Goal: Information Seeking & Learning: Learn about a topic

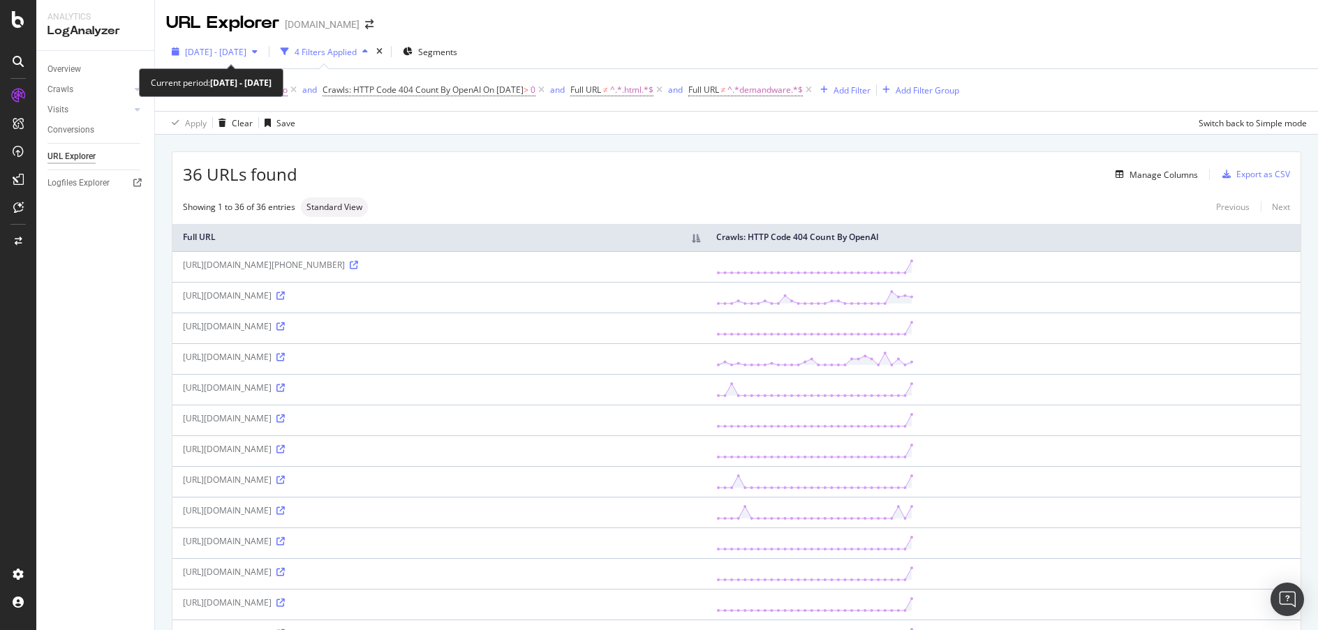
click at [258, 48] on icon "button" at bounding box center [255, 51] width 6 height 8
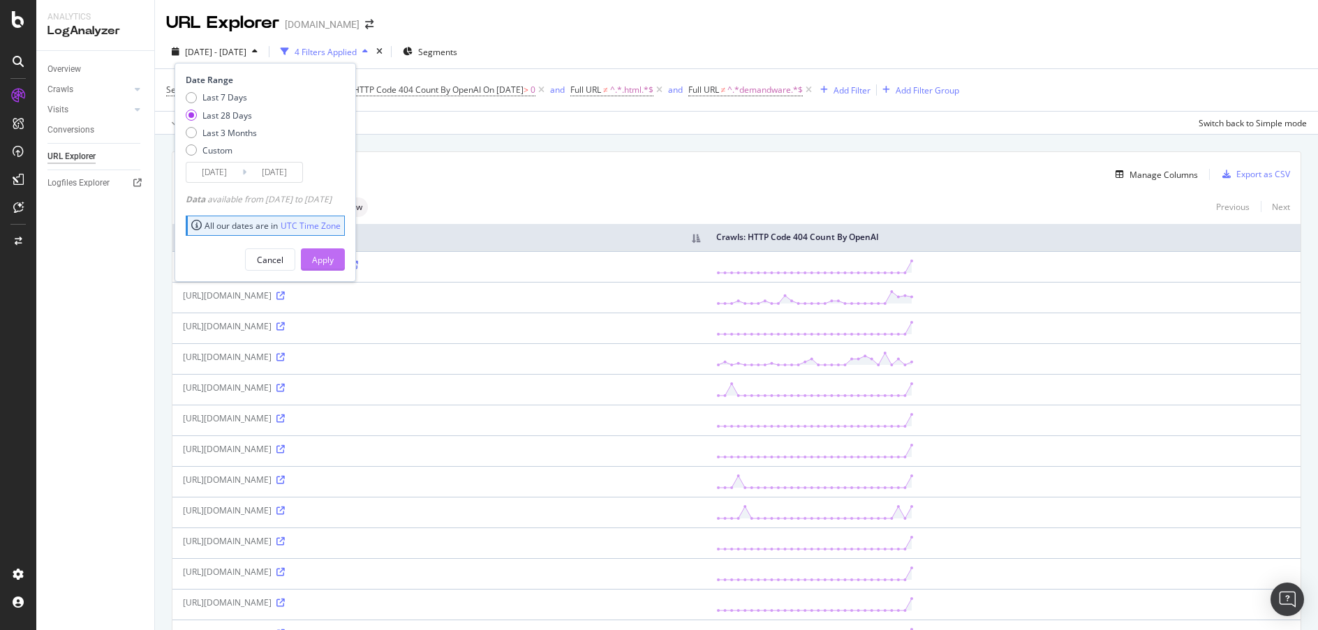
click at [345, 258] on button "Apply" at bounding box center [323, 259] width 44 height 22
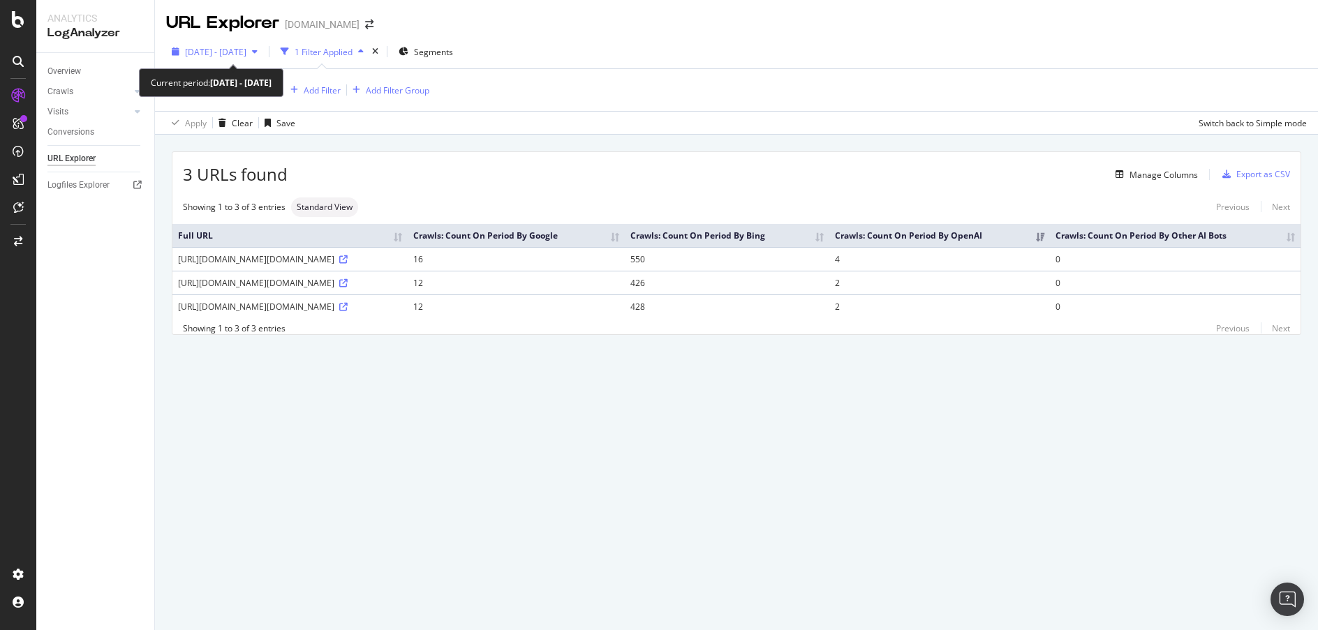
click at [258, 52] on icon "button" at bounding box center [255, 51] width 6 height 8
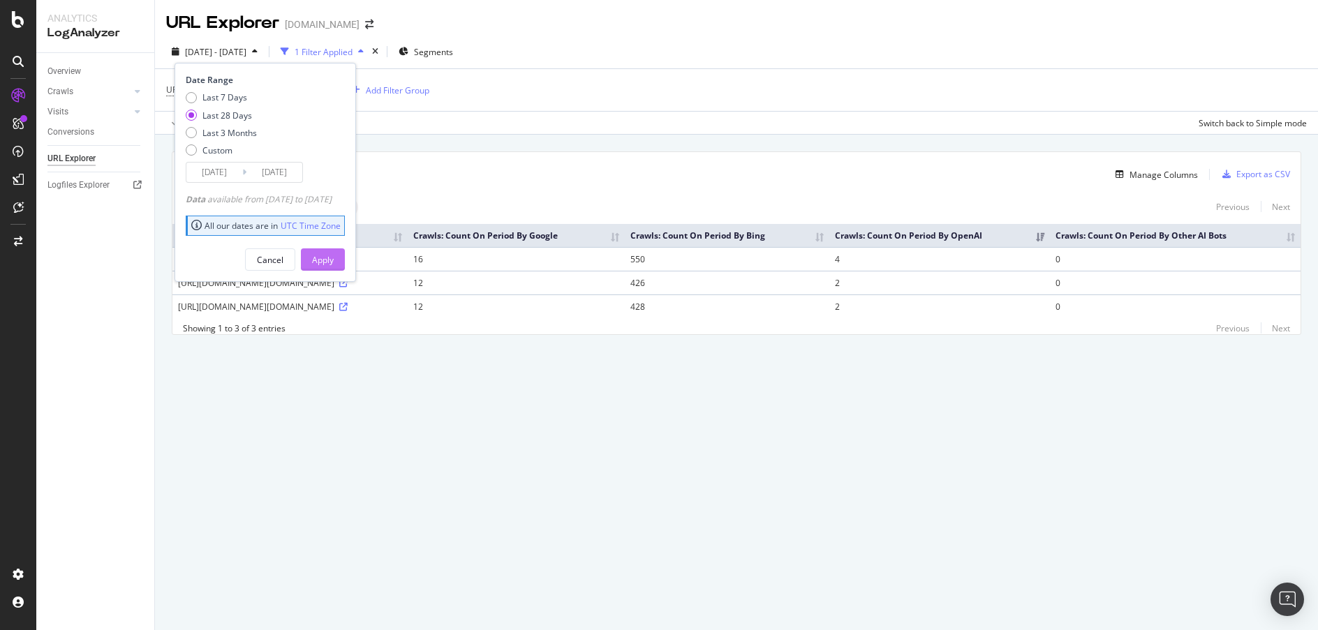
click at [334, 262] on div "Apply" at bounding box center [323, 260] width 22 height 12
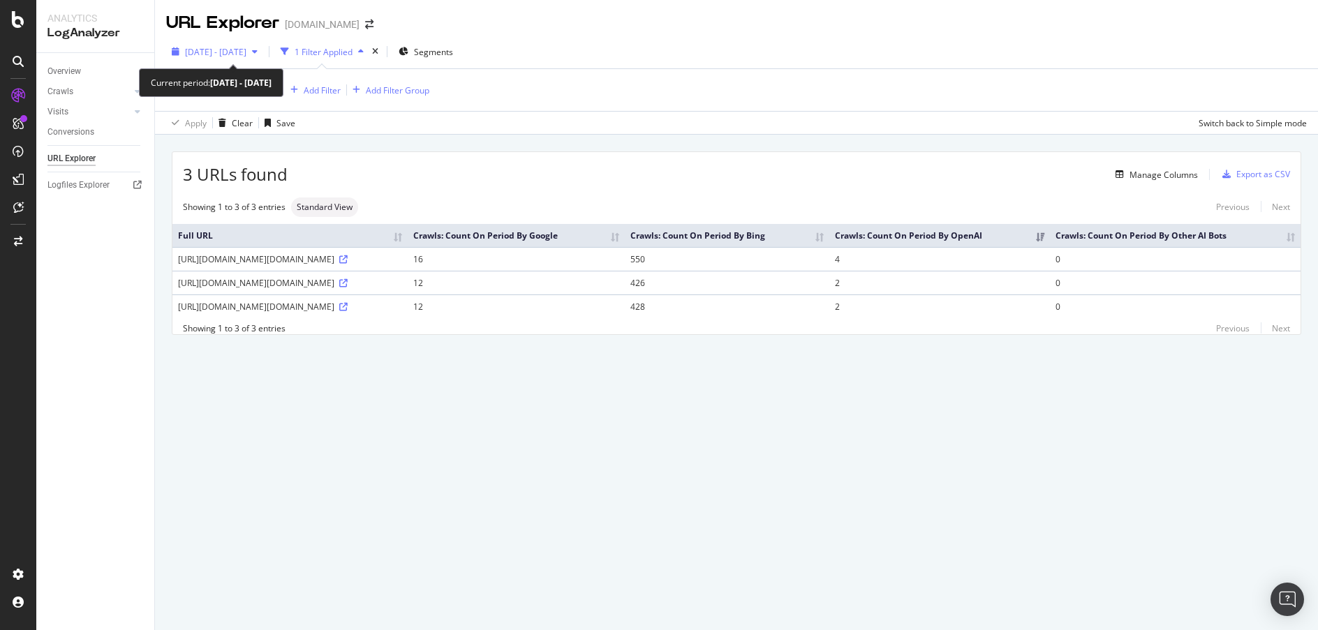
click at [238, 55] on span "2025 Sep. 2nd - Sep. 29th" at bounding box center [215, 52] width 61 height 12
click at [542, 48] on div "2025 Sep. 2nd - Sep. 29th 1 Filter Applied Segments" at bounding box center [736, 54] width 1163 height 28
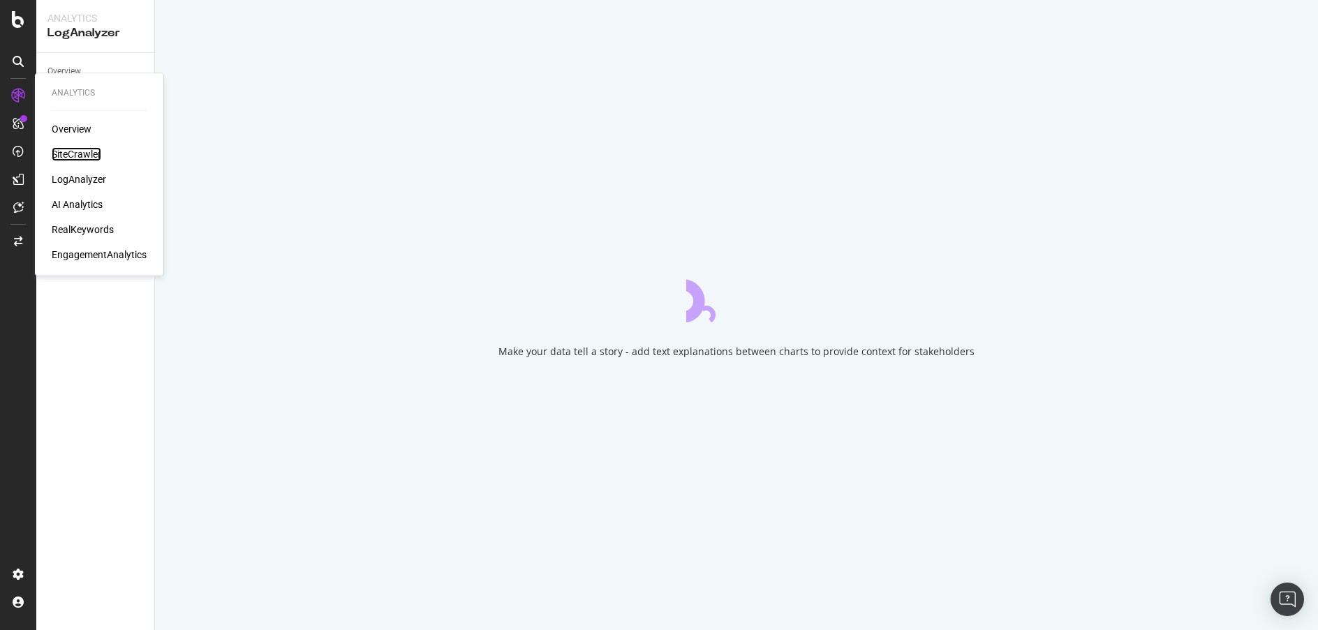
click at [73, 150] on div "SiteCrawler" at bounding box center [77, 154] width 50 height 14
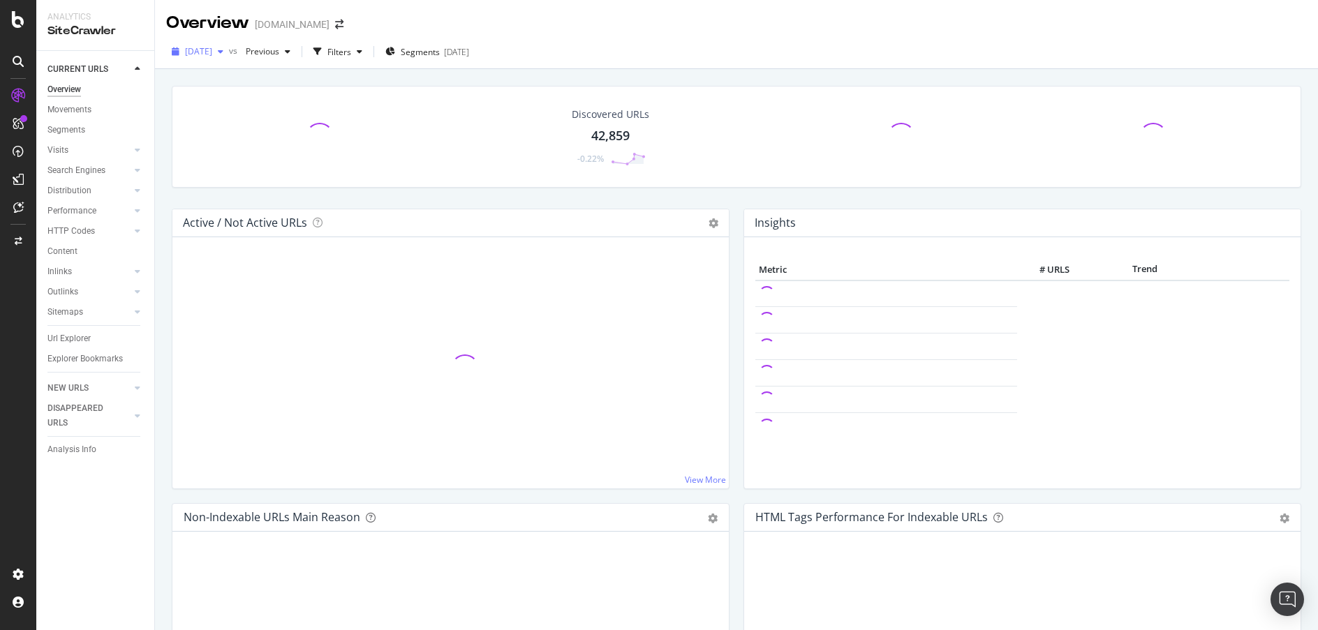
click at [223, 51] on icon "button" at bounding box center [221, 51] width 6 height 8
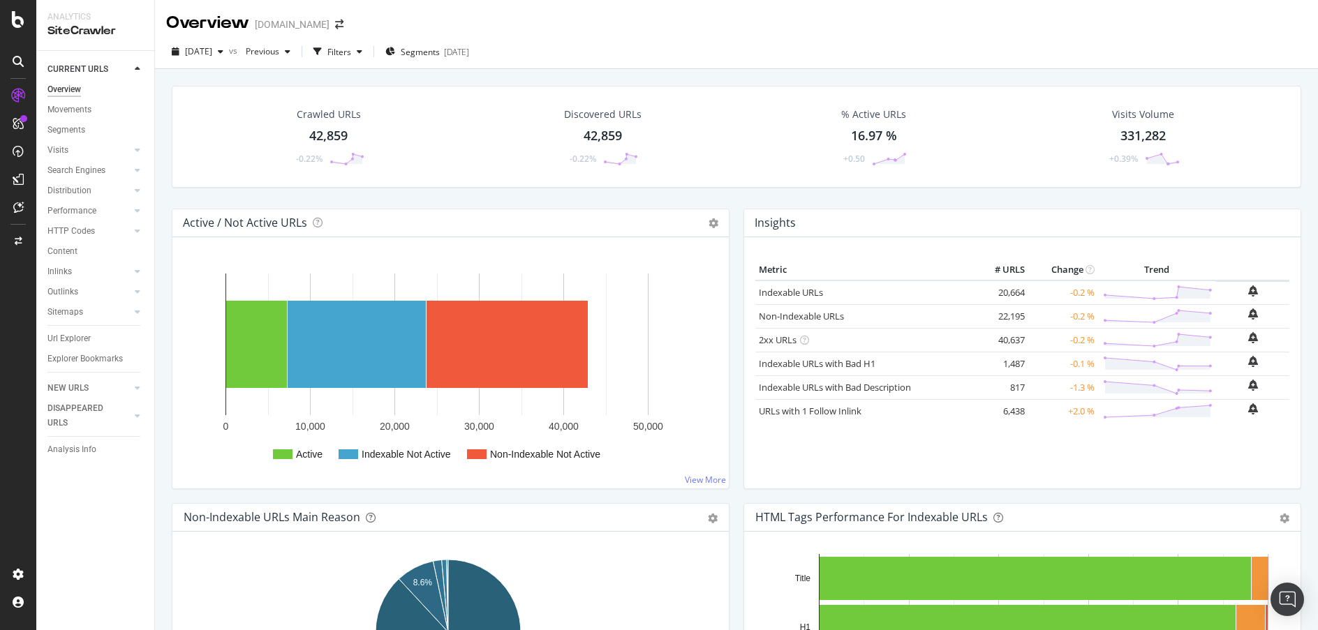
click at [639, 27] on div "Overview davidyurman.com" at bounding box center [736, 17] width 1163 height 35
click at [106, 150] on div at bounding box center [79, 150] width 54 height 0
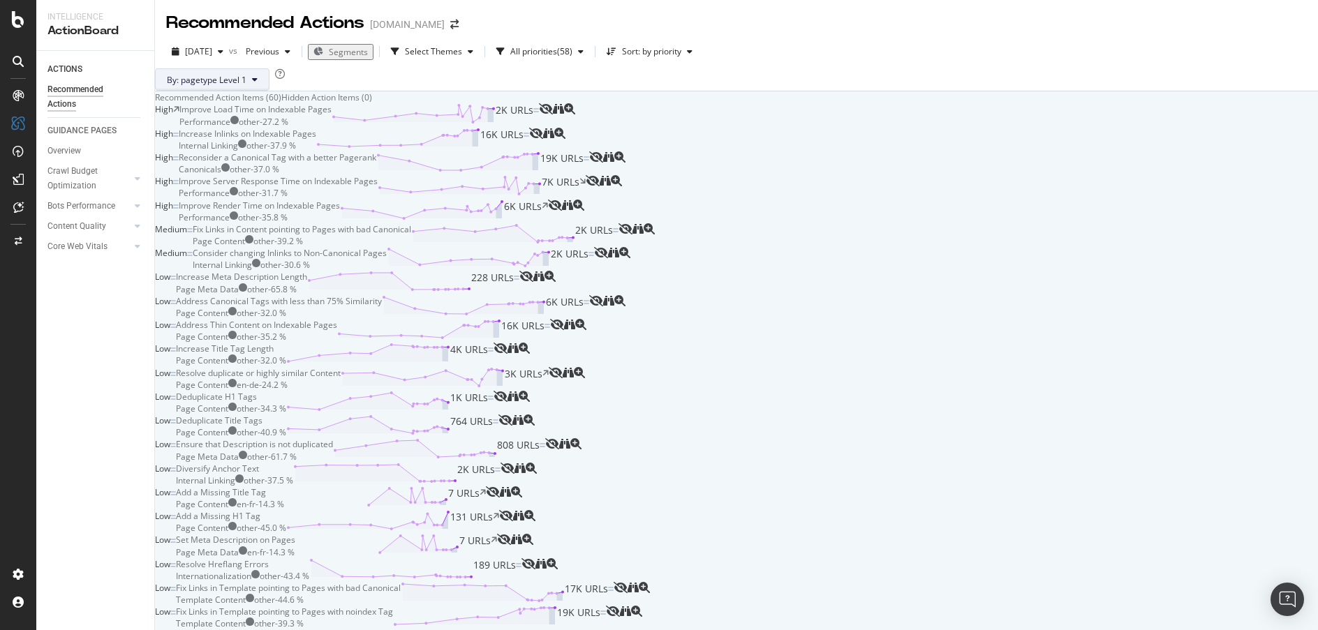
click at [258, 84] on icon at bounding box center [255, 79] width 6 height 8
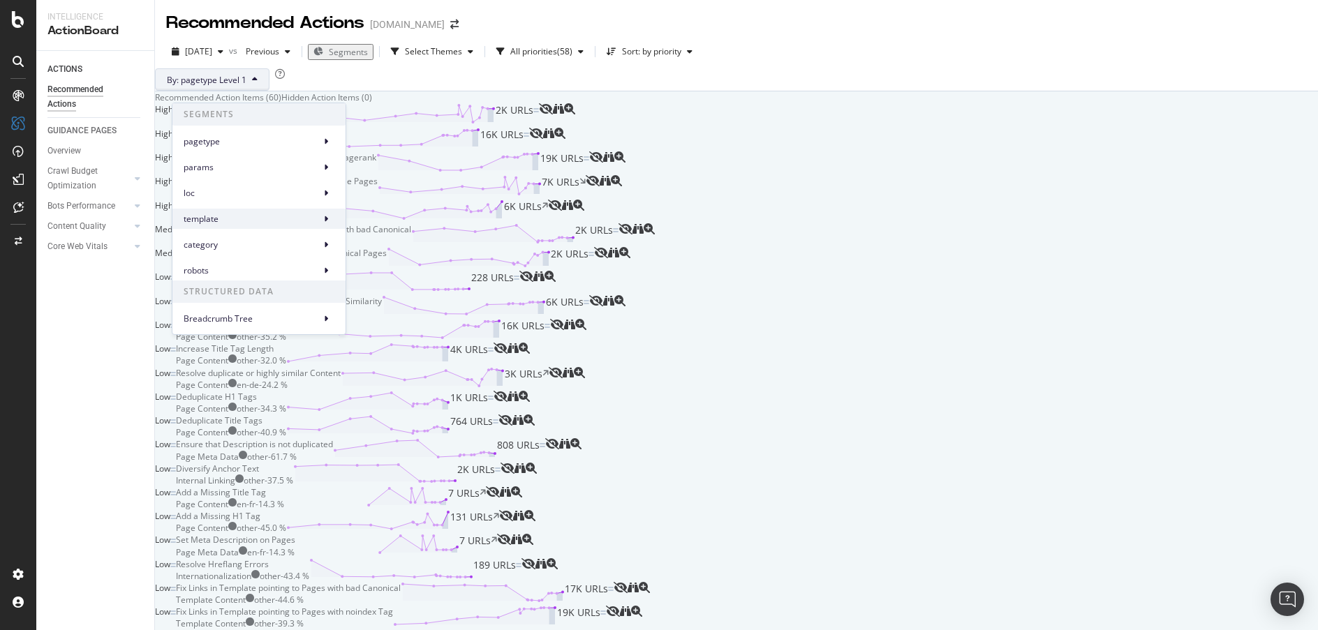
click at [237, 225] on span "template" at bounding box center [249, 219] width 131 height 13
click at [374, 225] on span "template Level 1" at bounding box center [395, 225] width 64 height 13
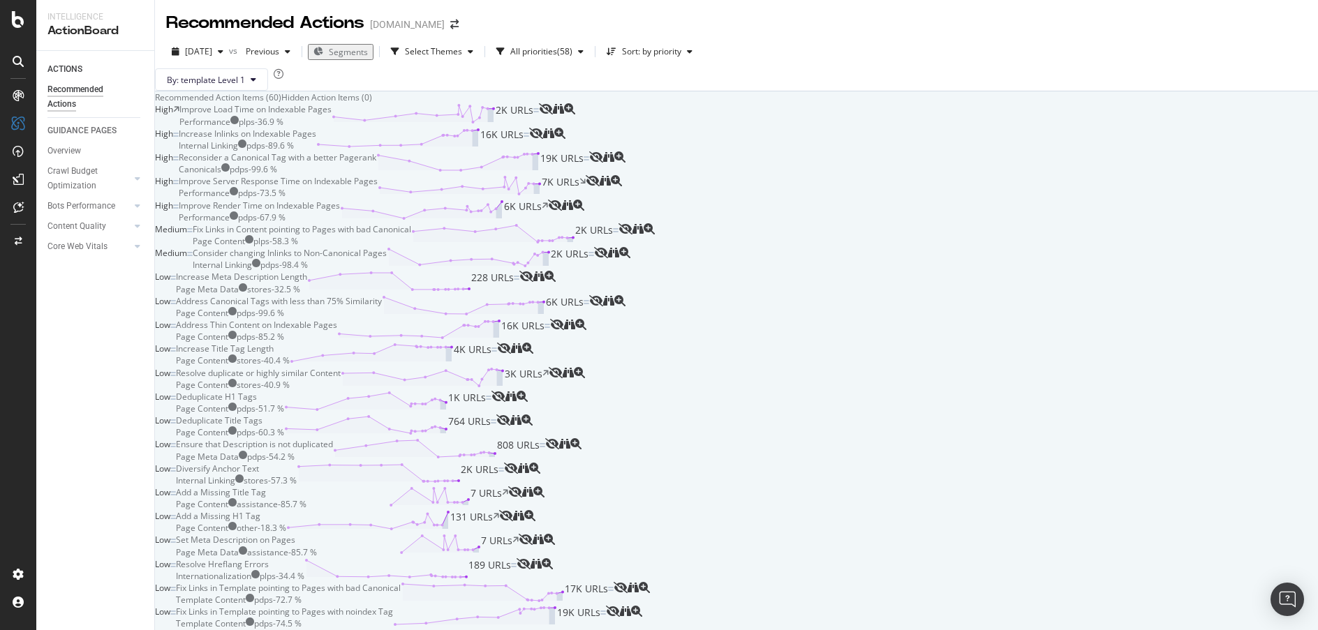
scroll to position [1133, 0]
click at [295, 534] on div "Set Meta Description on Pages" at bounding box center [235, 540] width 119 height 12
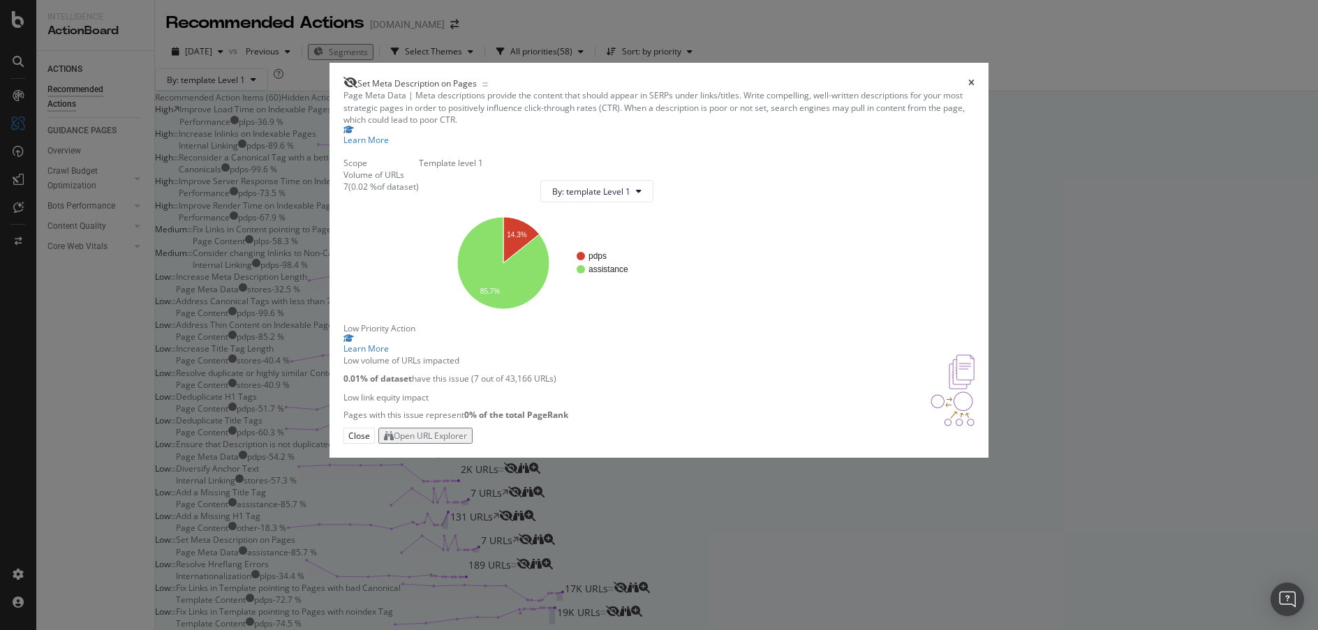
click at [467, 442] on div "Open URL Explorer" at bounding box center [430, 436] width 73 height 12
click at [968, 79] on icon "times" at bounding box center [971, 83] width 6 height 8
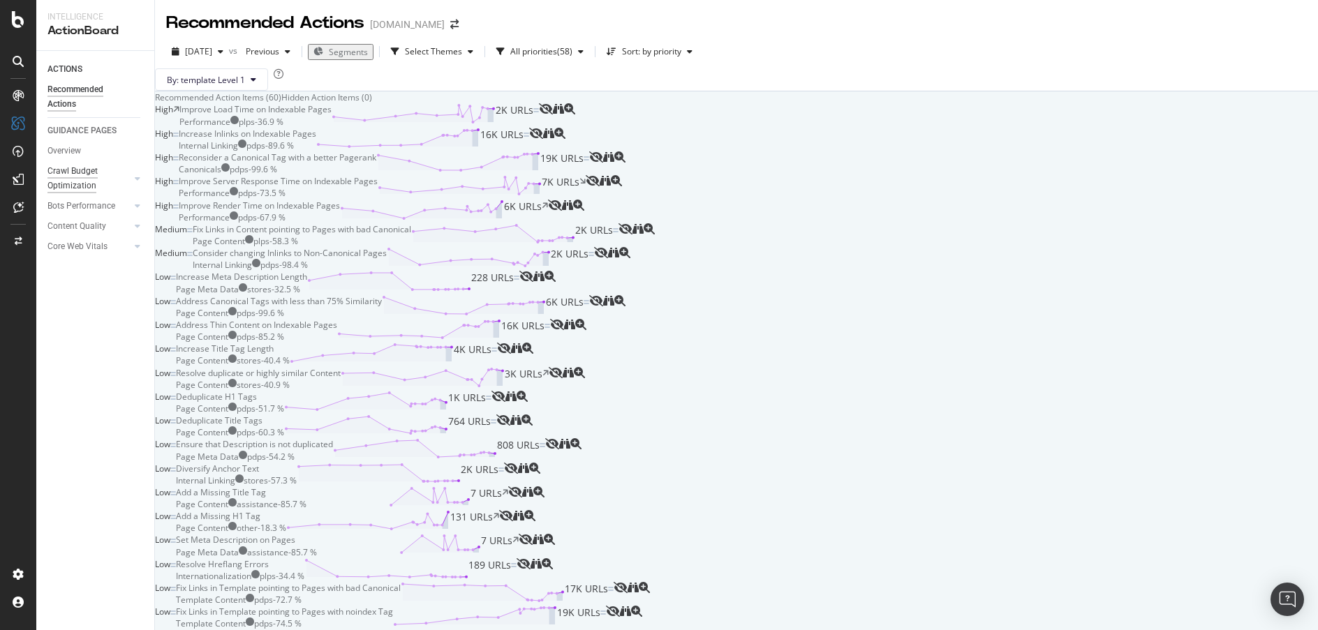
click at [96, 174] on div "Crawl Budget Optimization" at bounding box center [83, 178] width 73 height 29
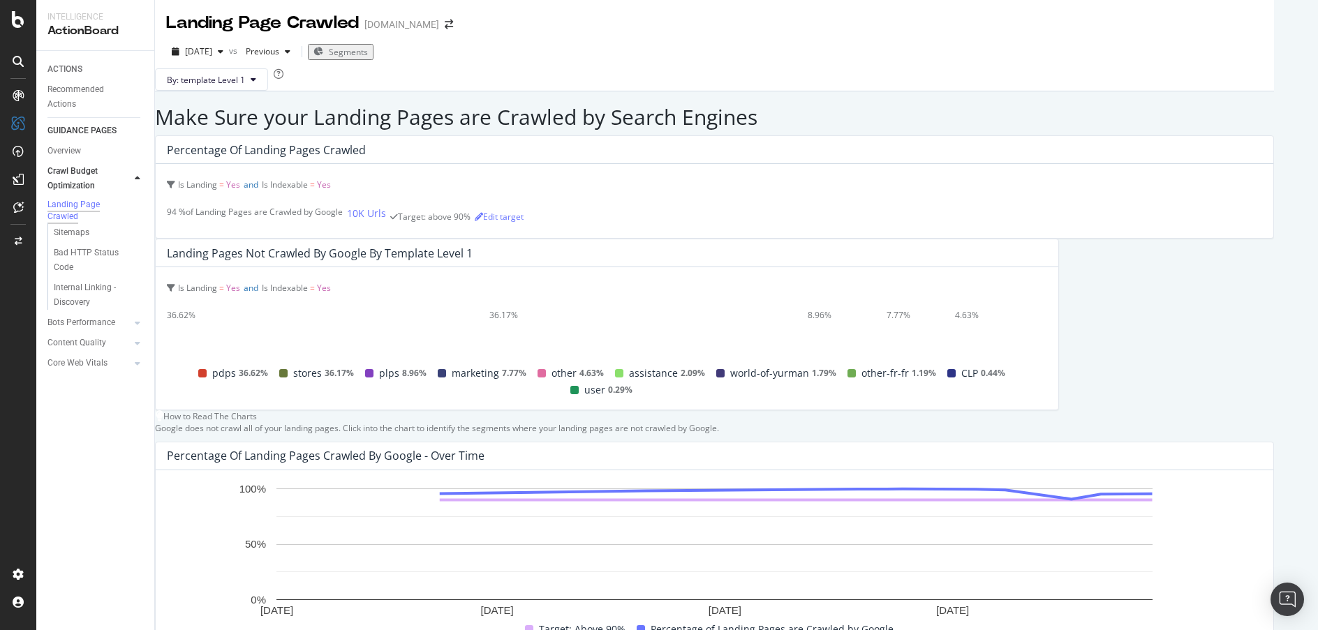
scroll to position [299, 0]
click at [88, 173] on div "Crawl Budget Optimization" at bounding box center [83, 178] width 73 height 29
click at [68, 142] on div "Overview Crawl Budget Optimization Landing Page Crawled Sitemaps Bad HTTP Statu…" at bounding box center [100, 258] width 107 height 235
click at [73, 152] on div "Overview" at bounding box center [63, 151] width 33 height 15
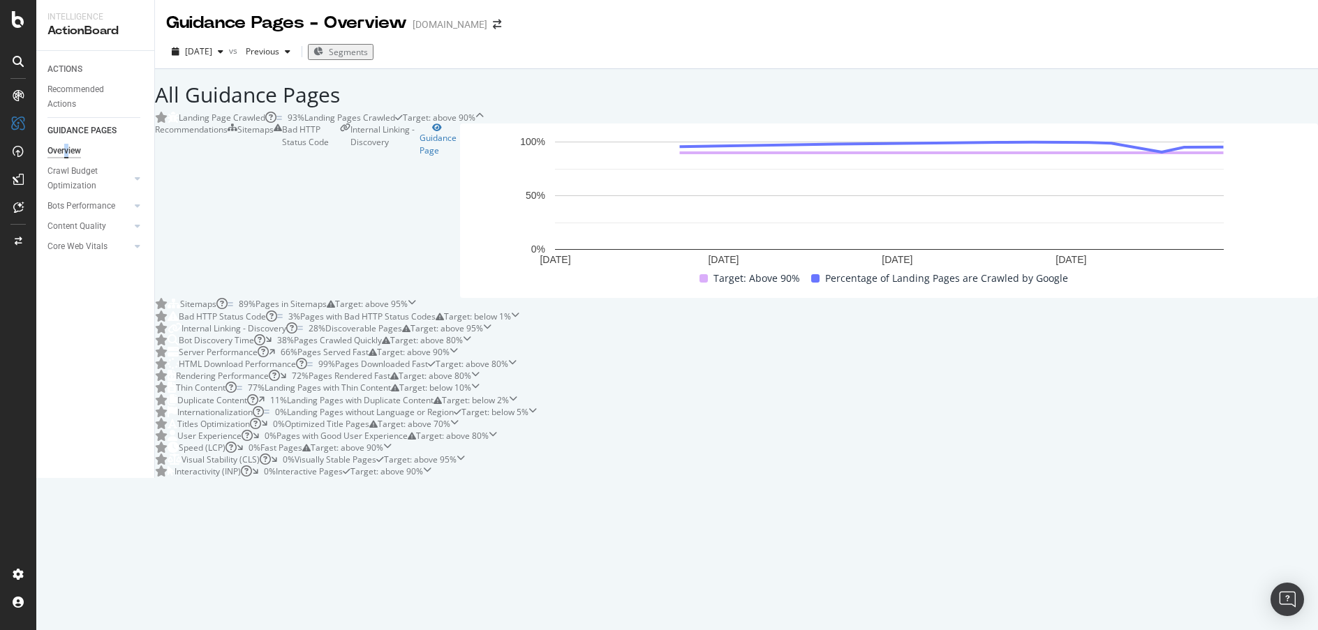
scroll to position [376, 0]
click at [88, 208] on div "Bots Performance" at bounding box center [81, 206] width 68 height 15
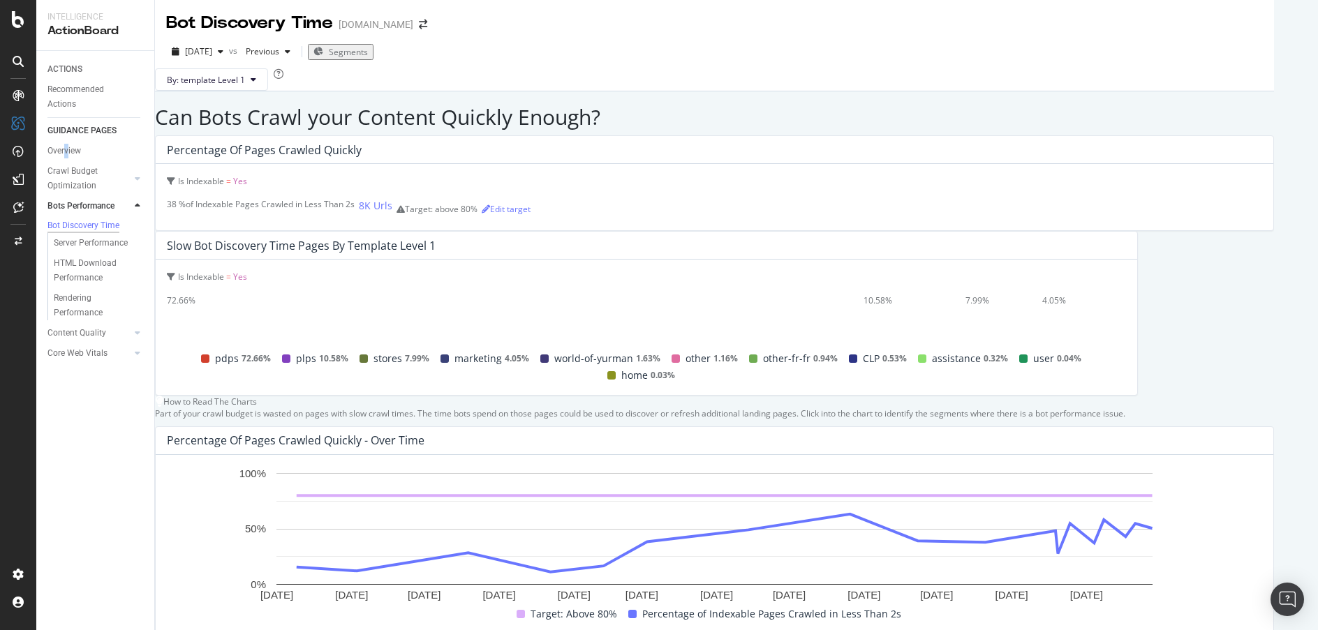
scroll to position [595, 0]
click at [80, 351] on div "Core Web Vitals" at bounding box center [77, 353] width 60 height 15
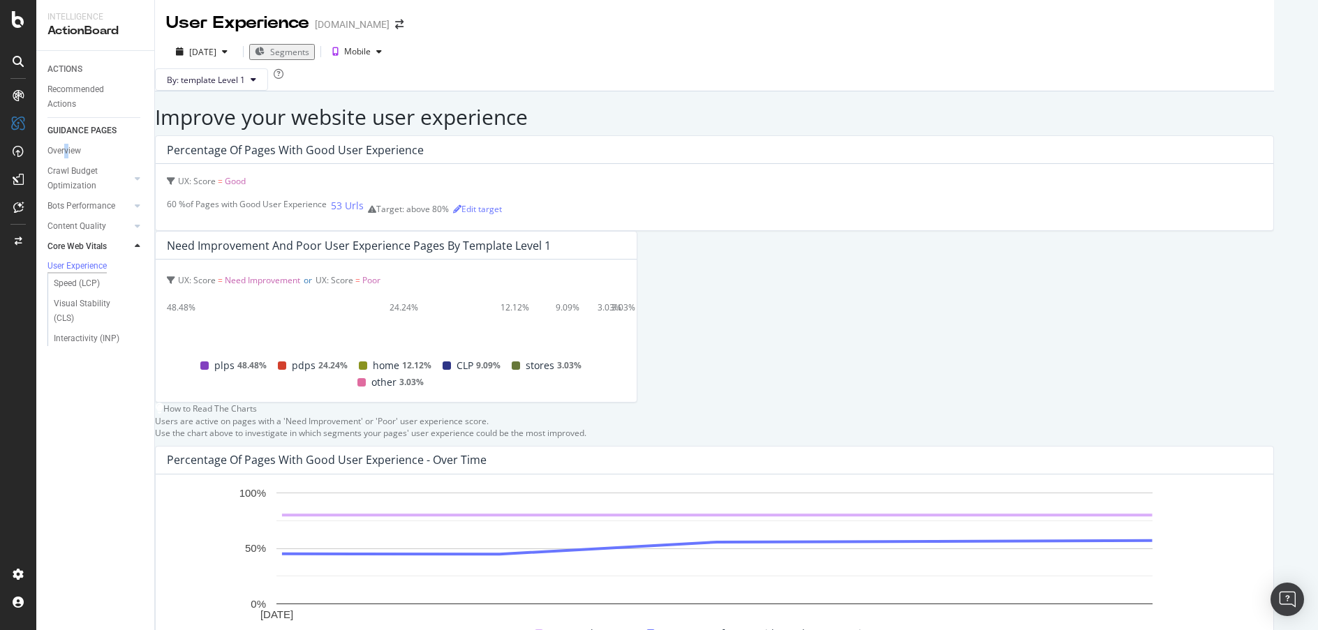
scroll to position [565, 0]
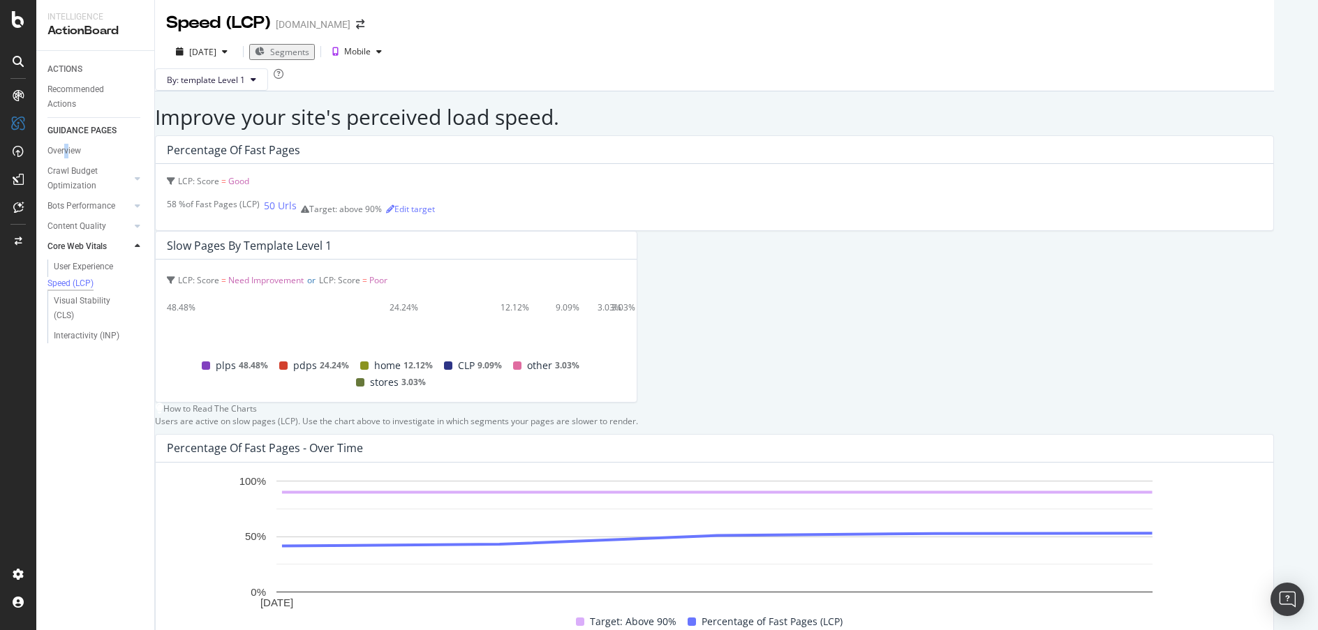
scroll to position [291, 0]
click at [71, 203] on div "Bots Performance" at bounding box center [81, 206] width 68 height 15
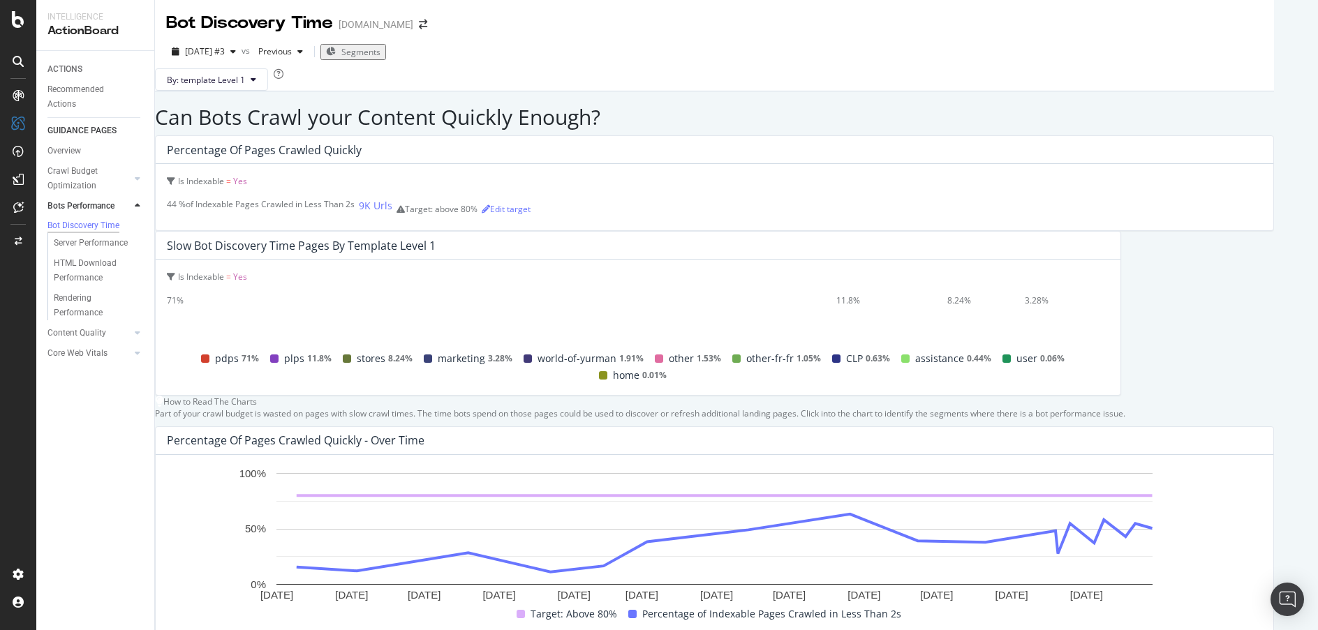
scroll to position [519, 0]
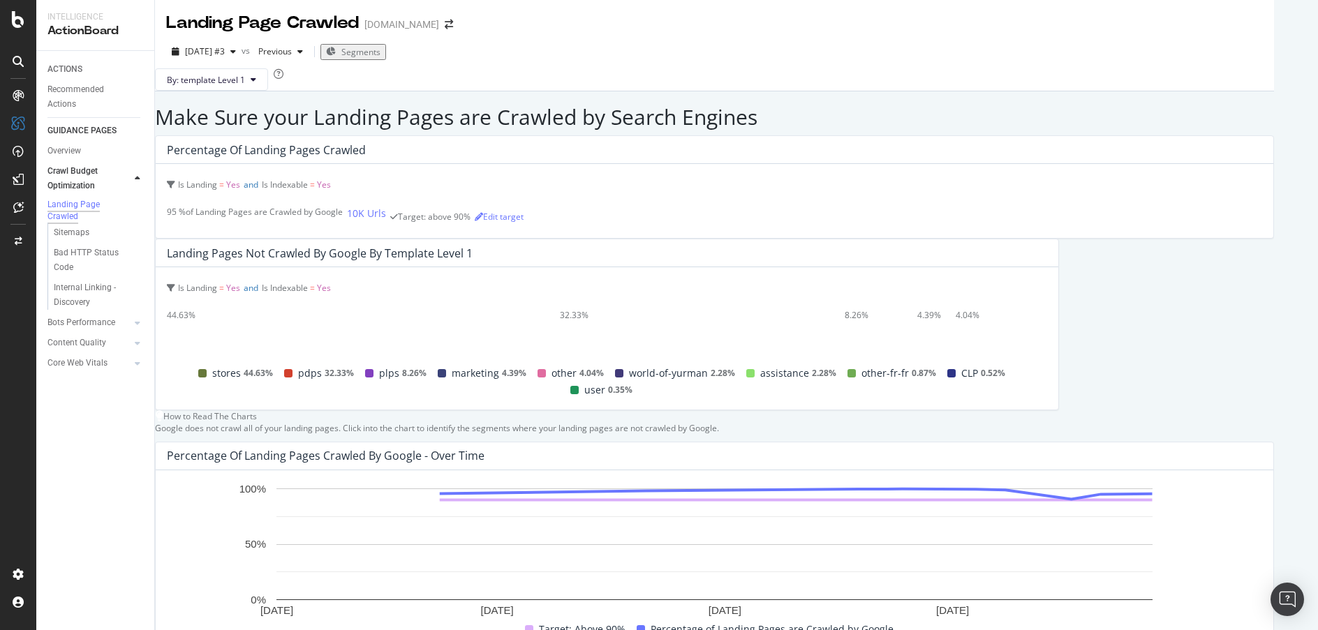
scroll to position [41, 0]
click at [844, 309] on div "32.33%" at bounding box center [702, 315] width 285 height 12
click at [246, 68] on button "By: template Level 1" at bounding box center [211, 79] width 113 height 22
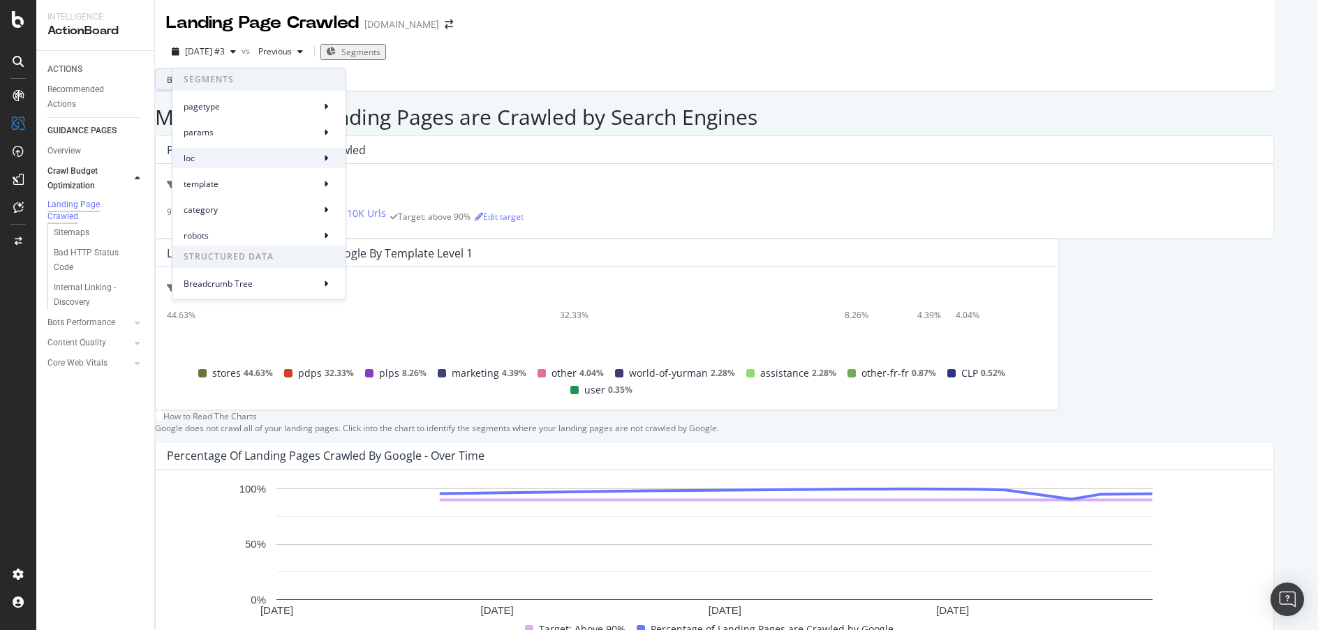
click at [248, 153] on span "loc" at bounding box center [249, 158] width 131 height 13
click at [378, 161] on span "loc Level 1" at bounding box center [383, 164] width 40 height 13
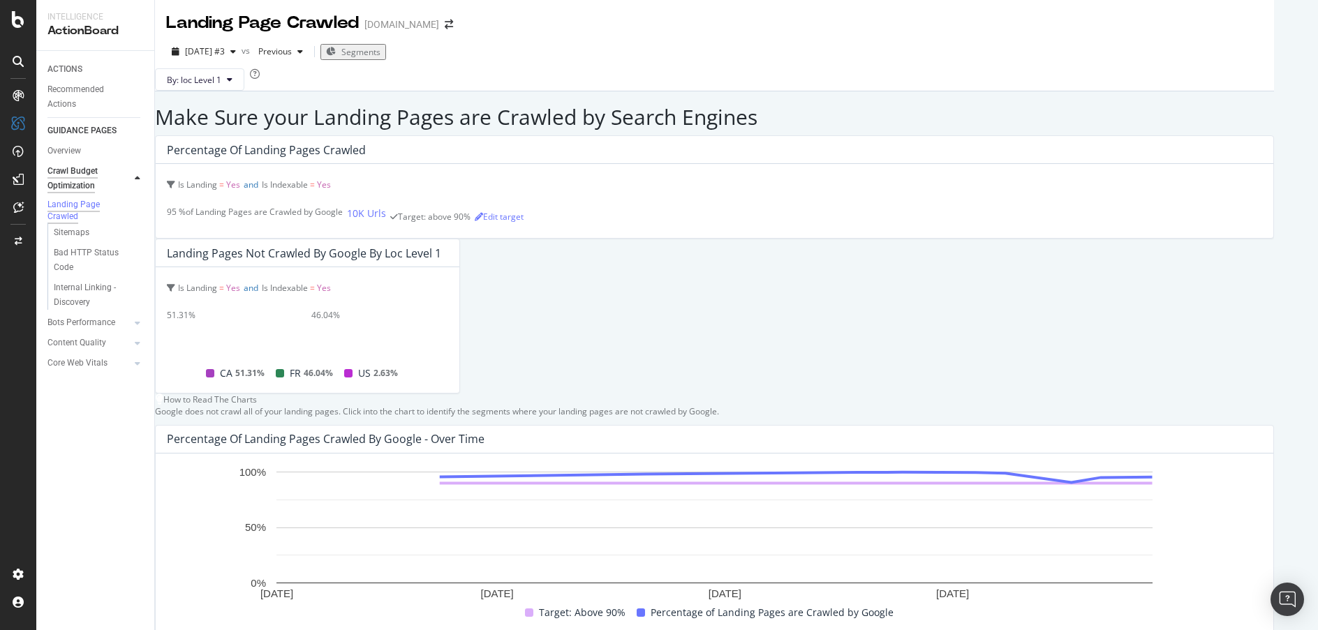
click at [82, 179] on div "Crawl Budget Optimization" at bounding box center [83, 178] width 73 height 29
drag, startPoint x: 230, startPoint y: 491, endPoint x: 262, endPoint y: 468, distance: 39.9
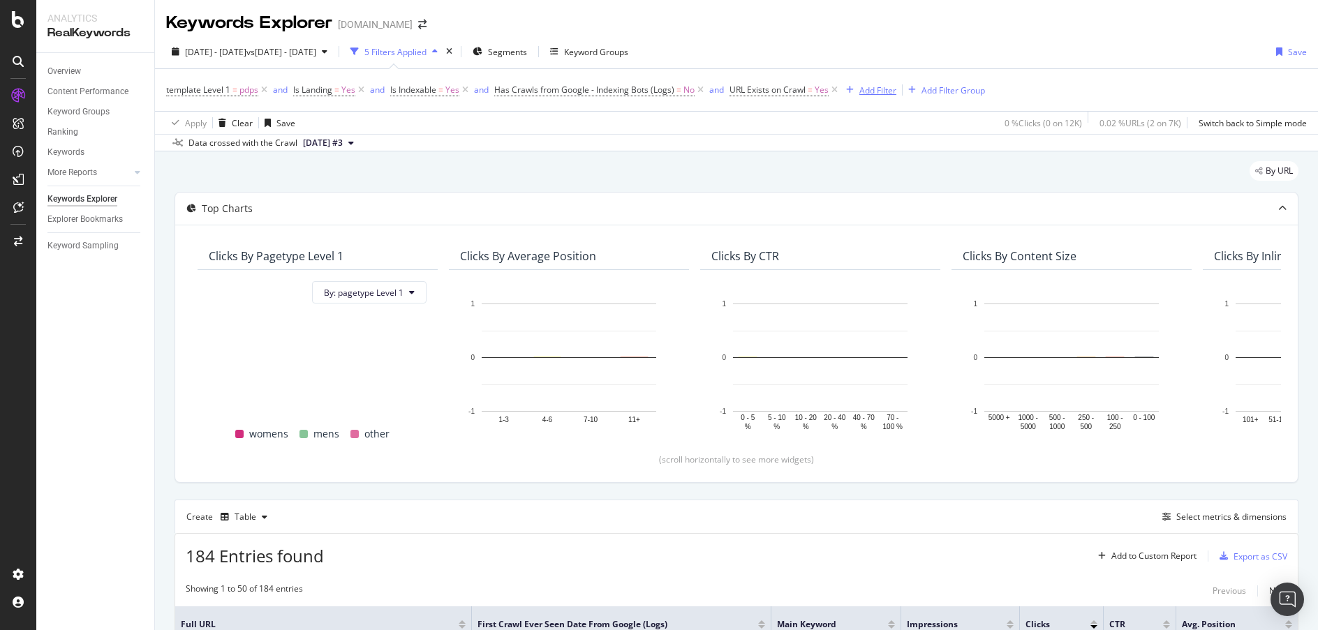
click at [876, 84] on div "Add Filter" at bounding box center [877, 90] width 37 height 12
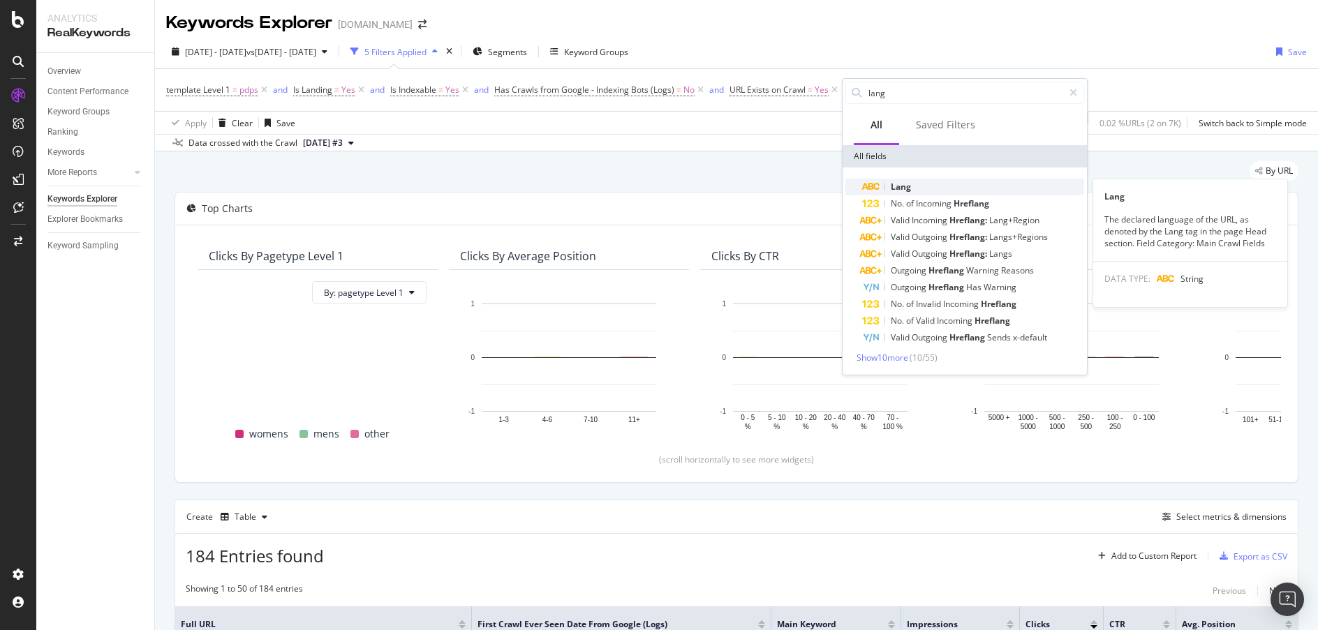
type input "lang"
click at [902, 179] on div "Lang" at bounding box center [973, 187] width 222 height 17
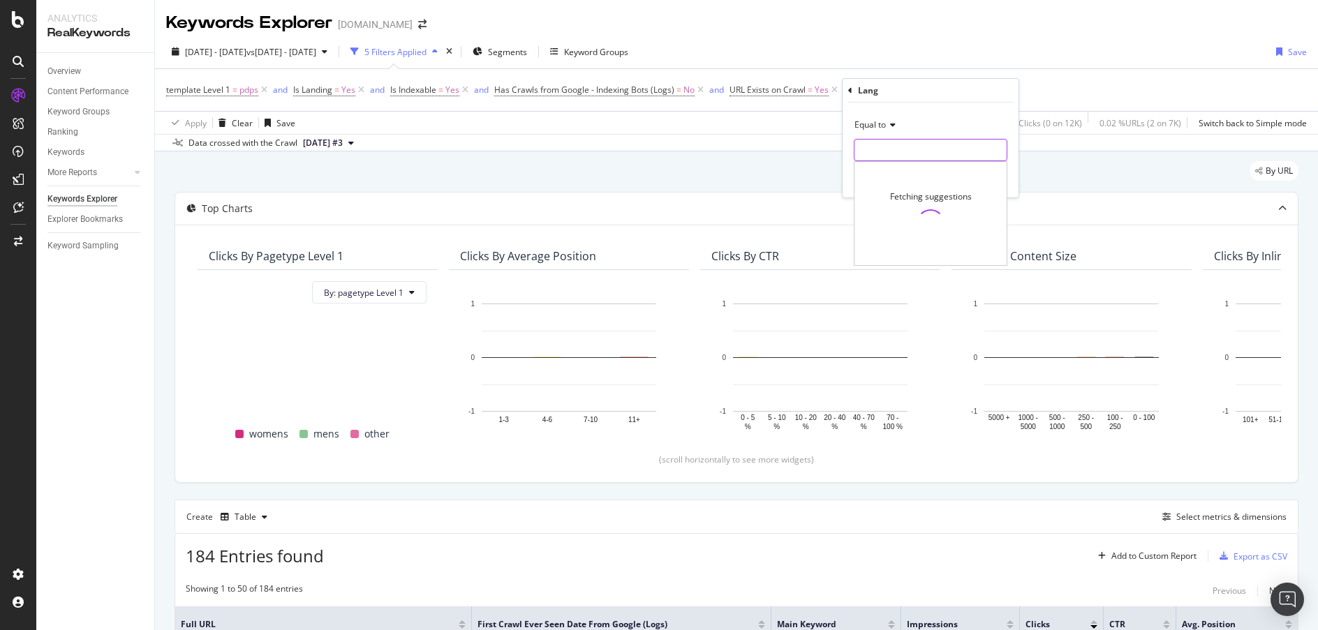
click at [902, 149] on input "text" at bounding box center [930, 150] width 152 height 22
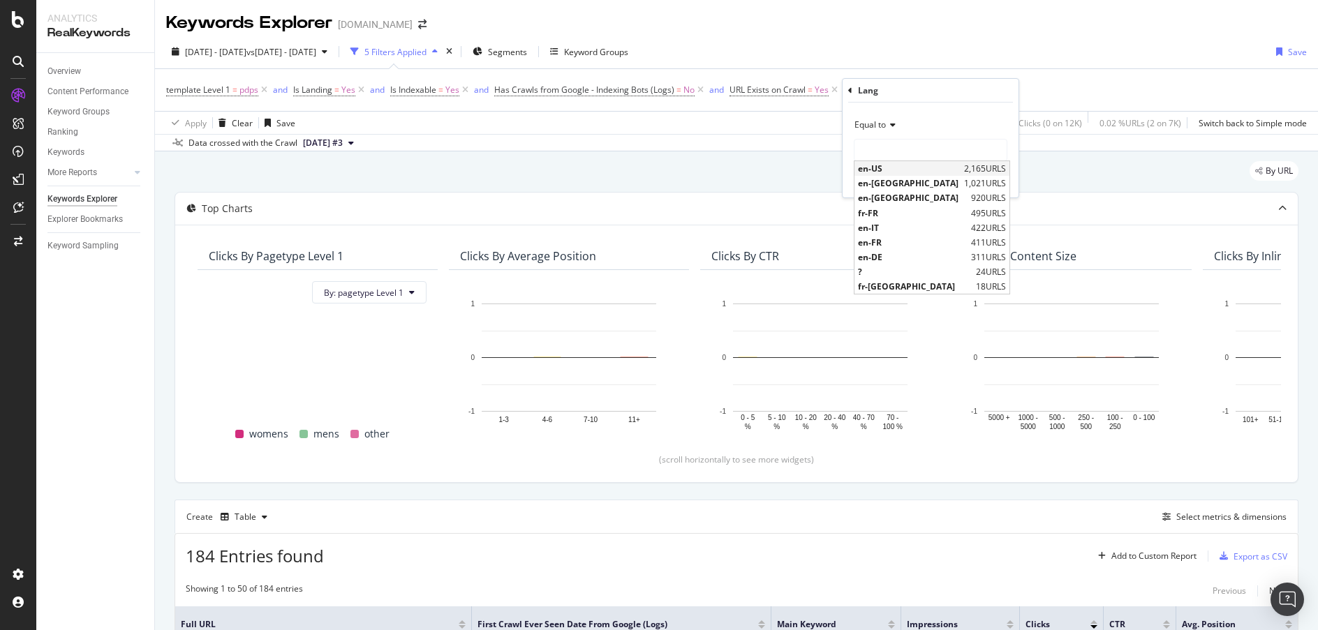
click at [904, 167] on span "en-US" at bounding box center [909, 169] width 103 height 12
type input "en-US"
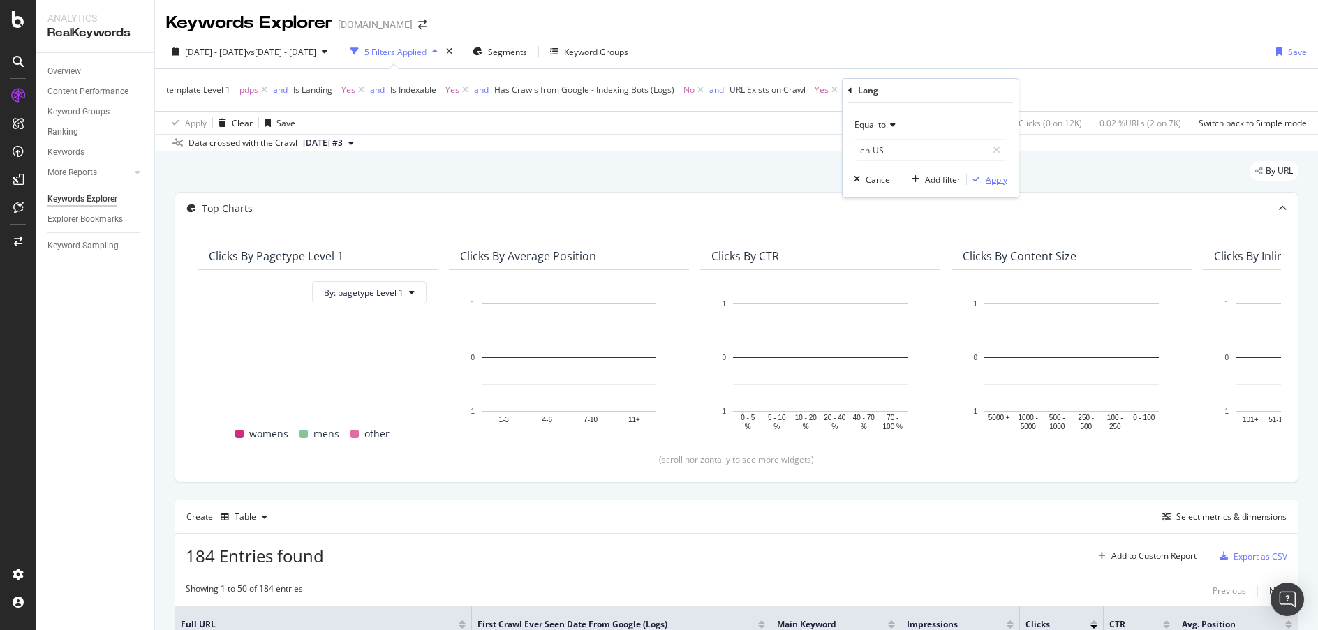
click at [986, 176] on div "Apply" at bounding box center [996, 180] width 22 height 12
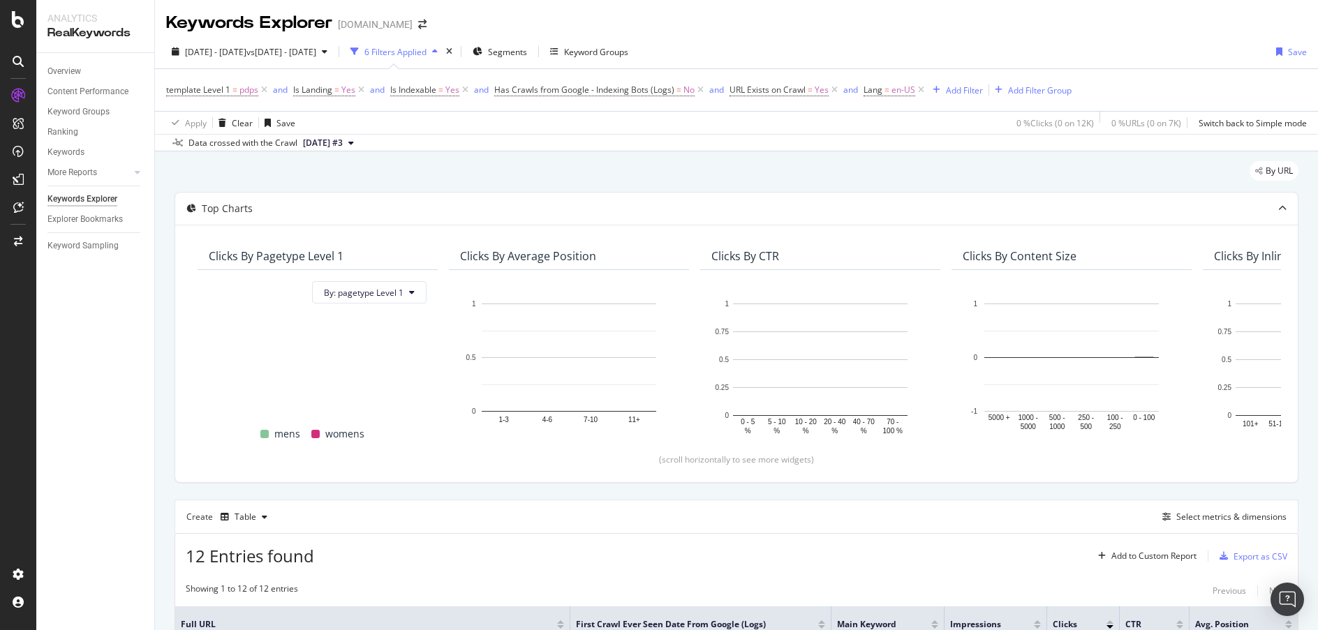
click at [1030, 12] on div "Keywords Explorer davidyurman.com" at bounding box center [736, 17] width 1163 height 35
